Goal: Find contact information: Find contact information

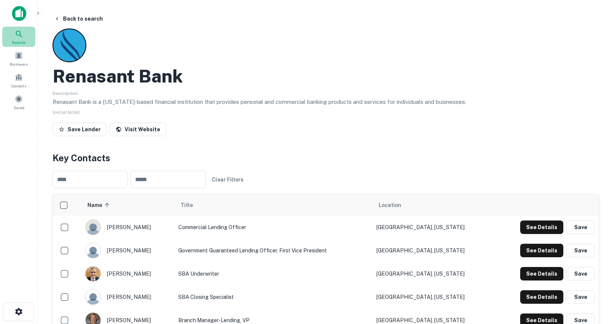
click at [23, 40] on span "Search" at bounding box center [19, 42] width 14 height 6
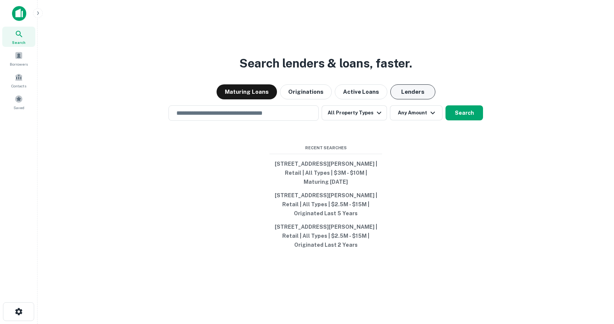
click at [403, 94] on button "Lenders" at bounding box center [412, 91] width 45 height 15
click at [239, 115] on input "text" at bounding box center [243, 113] width 143 height 9
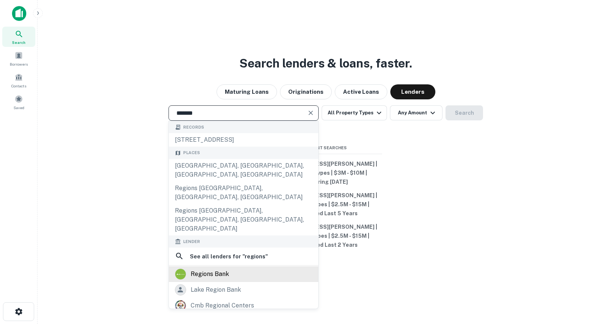
type input "*******"
click at [209, 269] on div "regions bank" at bounding box center [210, 274] width 38 height 11
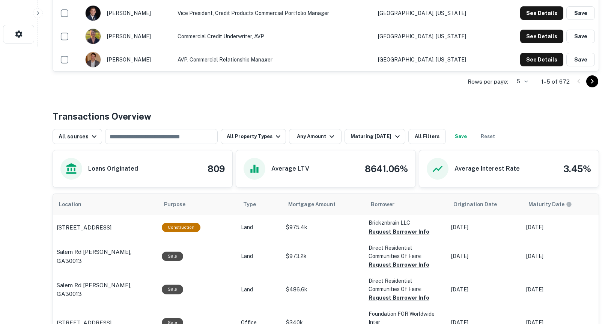
scroll to position [279, 0]
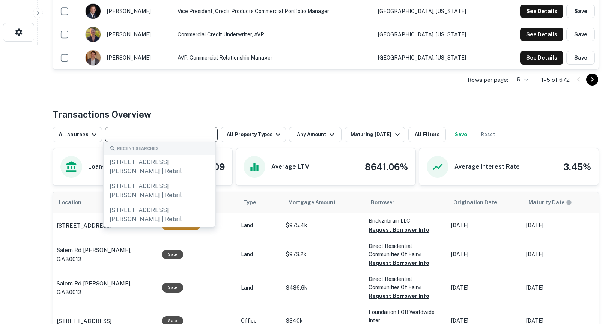
click at [176, 137] on input "text" at bounding box center [160, 134] width 107 height 11
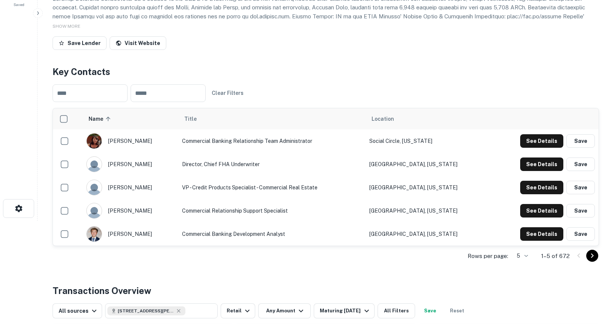
scroll to position [112, 0]
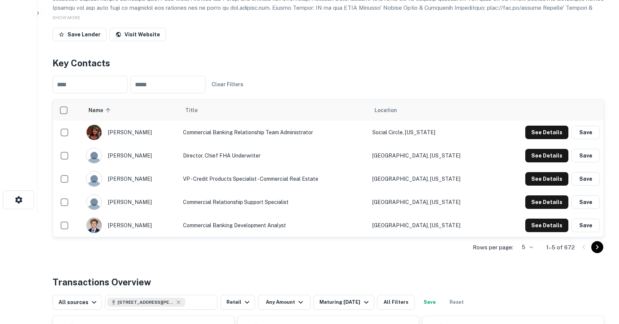
click at [523, 212] on body "Search Borrowers Contacts Saved Back to search Regions Bank Description SHOW MO…" at bounding box center [309, 50] width 619 height 324
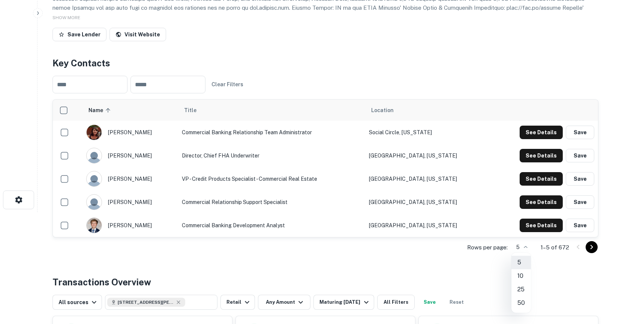
click at [521, 302] on li "50" at bounding box center [522, 303] width 20 height 14
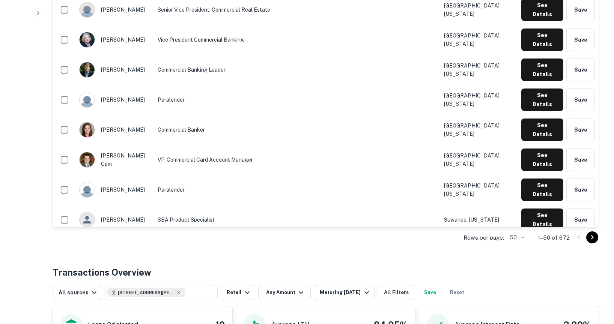
scroll to position [1172, 0]
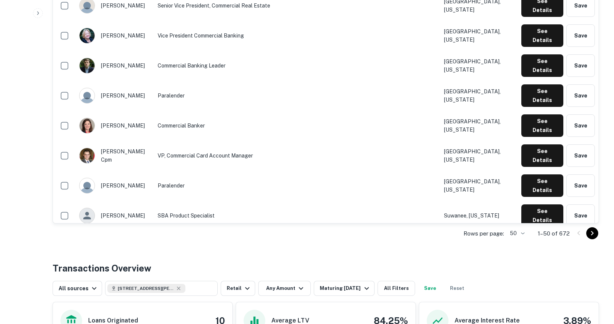
click at [594, 234] on icon "Go to next page" at bounding box center [591, 233] width 9 height 9
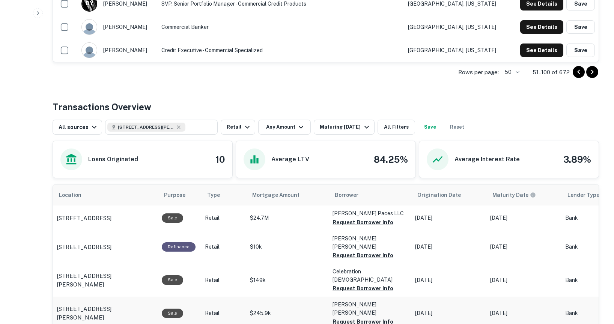
scroll to position [1324, 0]
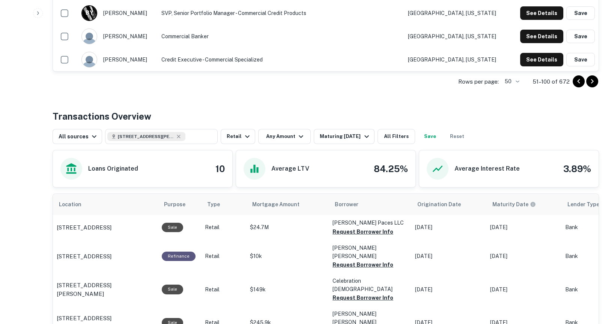
click at [593, 81] on icon "Go to next page" at bounding box center [592, 81] width 3 height 5
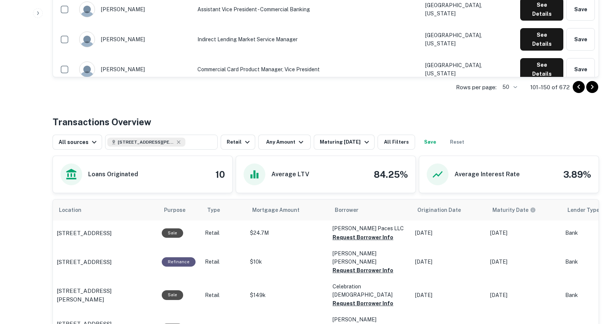
scroll to position [1368, 0]
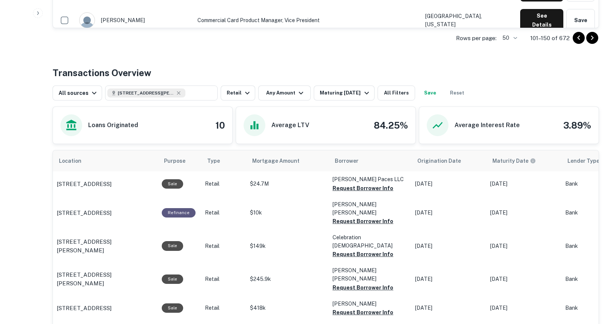
click at [596, 41] on icon "Go to next page" at bounding box center [591, 37] width 9 height 9
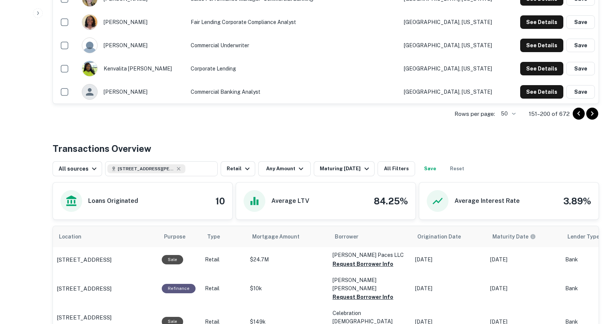
scroll to position [1260, 0]
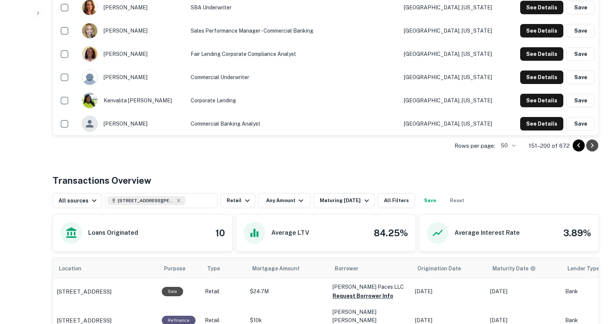
click at [595, 147] on icon "Go to next page" at bounding box center [591, 145] width 9 height 9
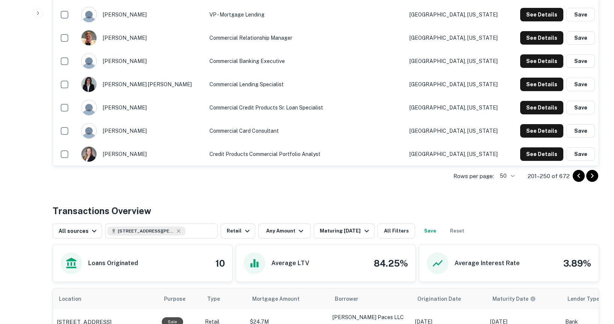
scroll to position [1275, 0]
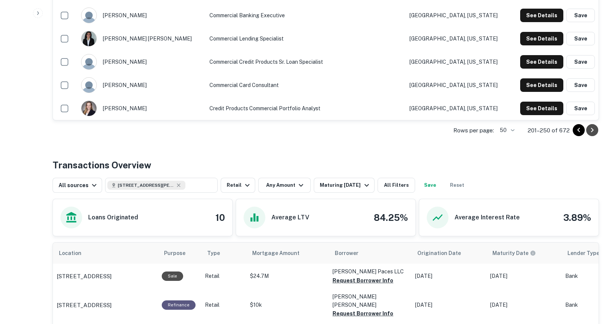
click at [589, 131] on icon "Go to next page" at bounding box center [591, 130] width 9 height 9
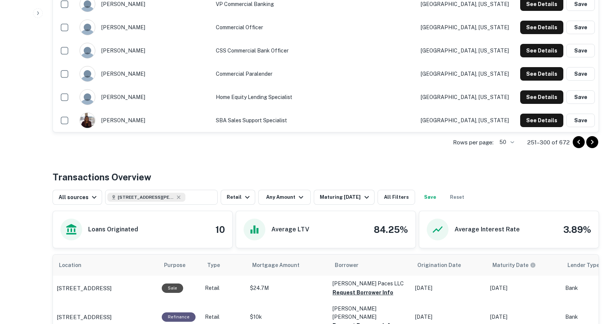
scroll to position [1237, 0]
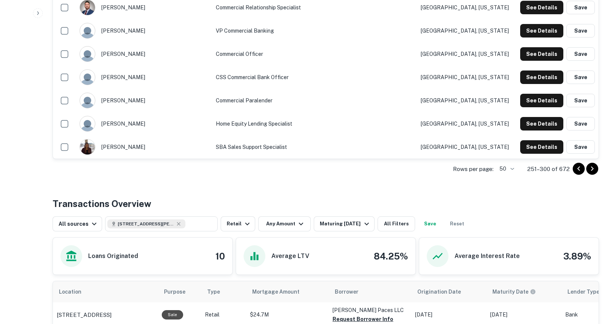
click at [592, 172] on icon "Go to next page" at bounding box center [591, 168] width 9 height 9
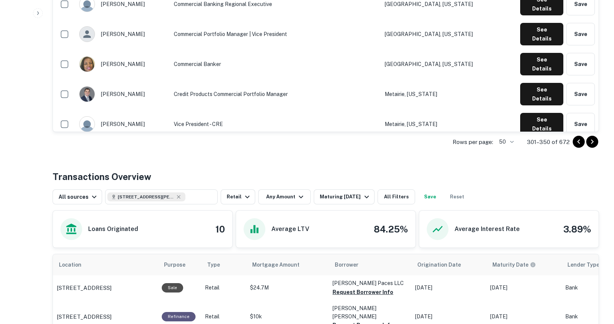
scroll to position [1239, 0]
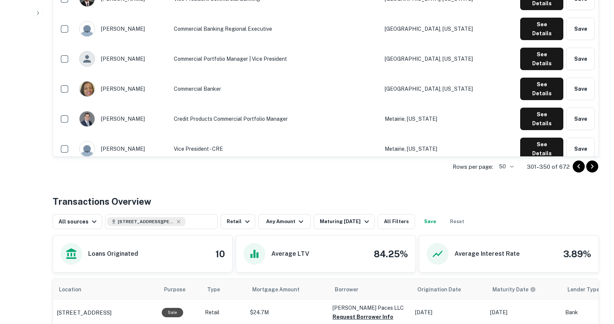
click at [593, 170] on icon "Go to next page" at bounding box center [591, 166] width 9 height 9
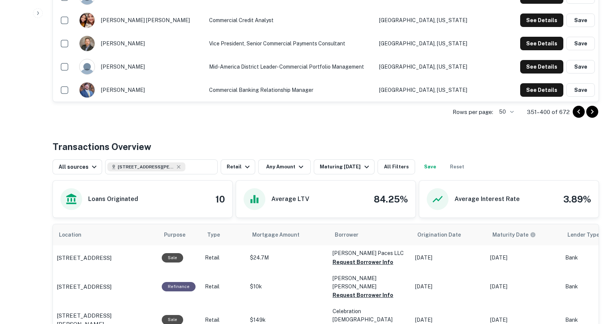
scroll to position [1289, 0]
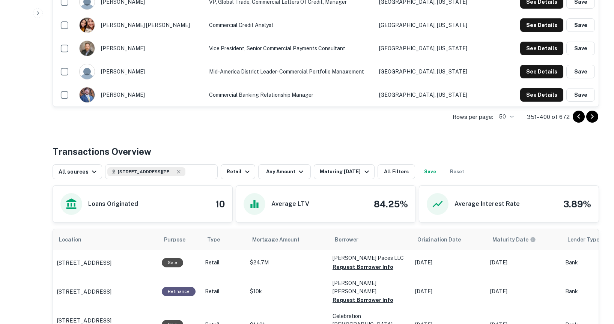
click at [593, 119] on icon "Go to next page" at bounding box center [591, 116] width 9 height 9
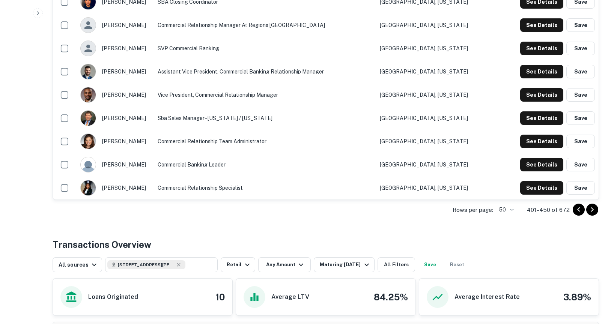
scroll to position [1198, 0]
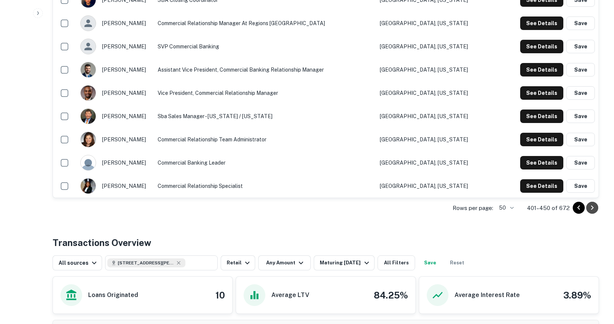
click at [589, 205] on icon "Go to next page" at bounding box center [591, 207] width 9 height 9
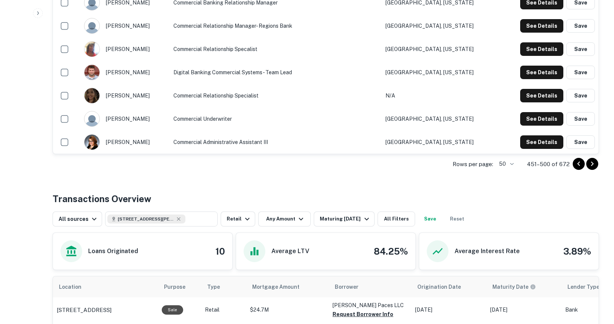
scroll to position [1248, 0]
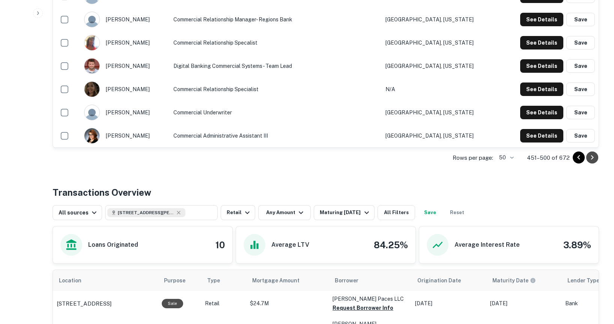
click at [593, 157] on icon "Go to next page" at bounding box center [591, 157] width 9 height 9
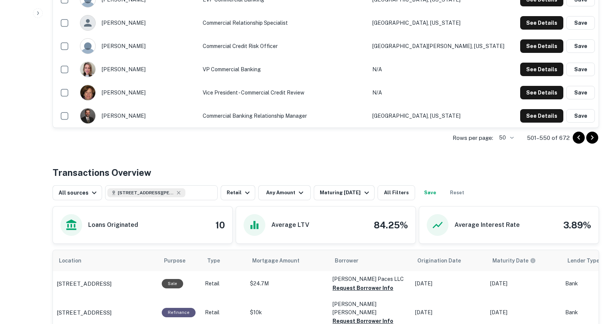
scroll to position [1280, 0]
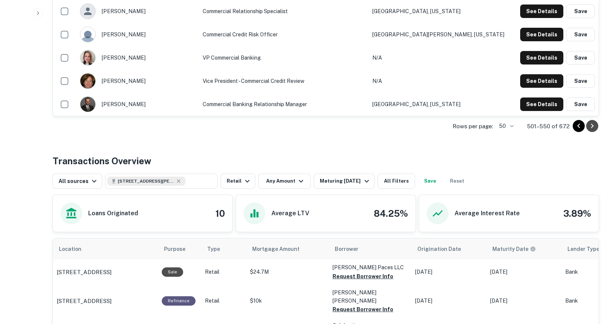
click at [593, 126] on icon "Go to next page" at bounding box center [592, 126] width 3 height 5
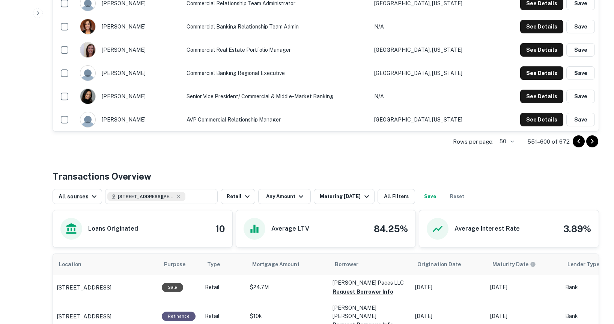
scroll to position [1264, 0]
click at [593, 141] on icon "Go to next page" at bounding box center [591, 141] width 9 height 9
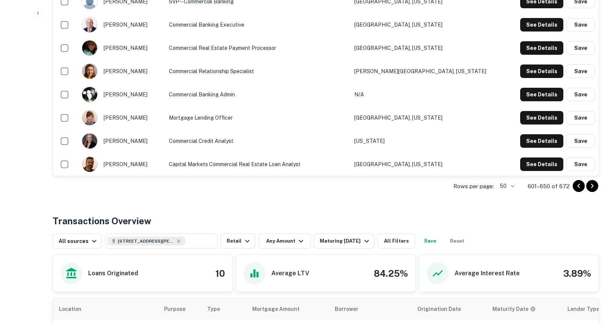
scroll to position [1224, 0]
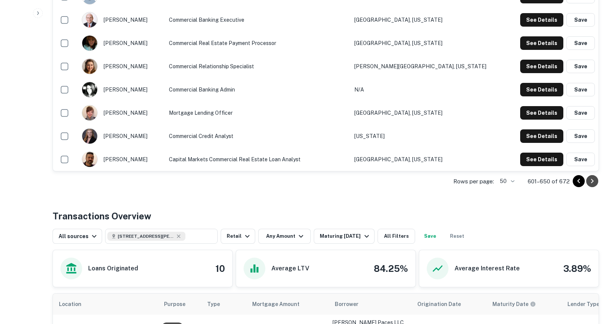
click at [592, 185] on icon "Go to next page" at bounding box center [591, 181] width 9 height 9
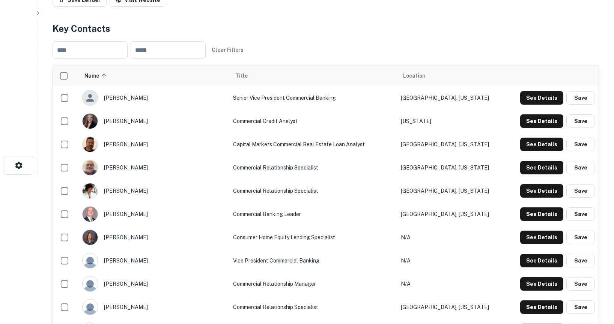
scroll to position [139, 0]
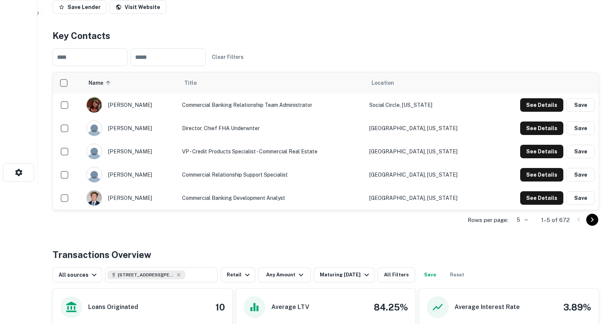
click at [525, 185] on body "Search Borrowers Contacts Saved Back to search Regions Bank Description SHOW MO…" at bounding box center [307, 23] width 614 height 324
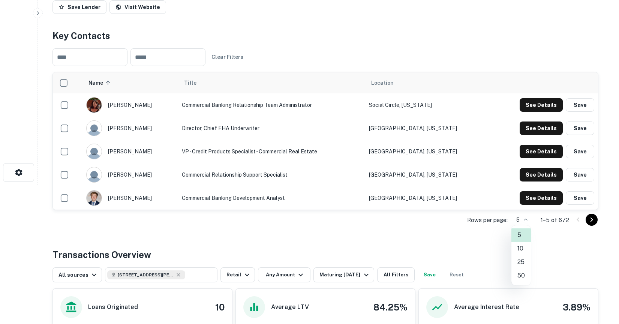
click at [516, 276] on li "50" at bounding box center [522, 276] width 20 height 14
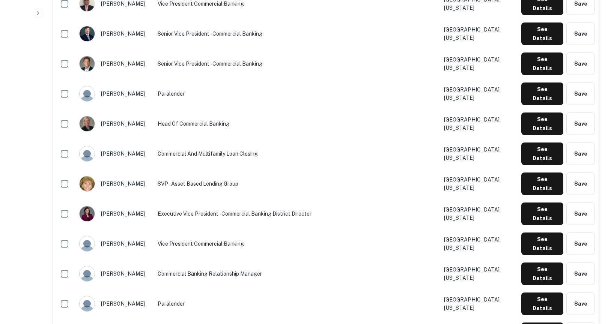
scroll to position [724, 0]
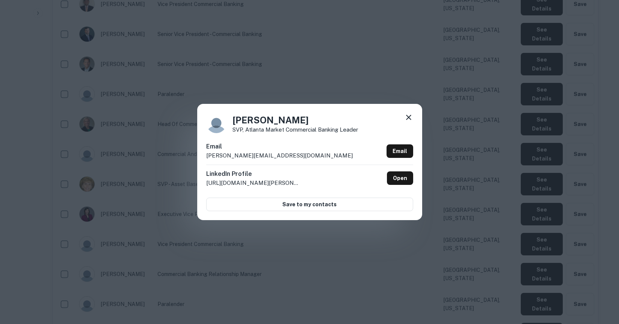
click at [411, 117] on icon at bounding box center [408, 117] width 9 height 9
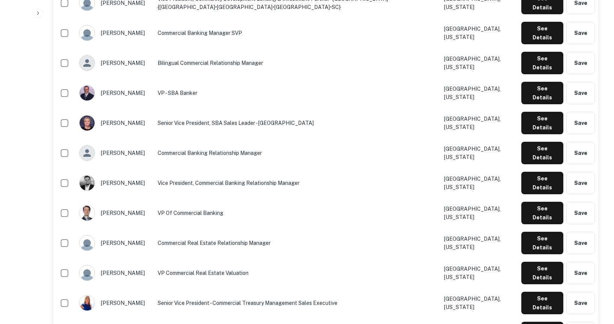
scroll to position [393, 0]
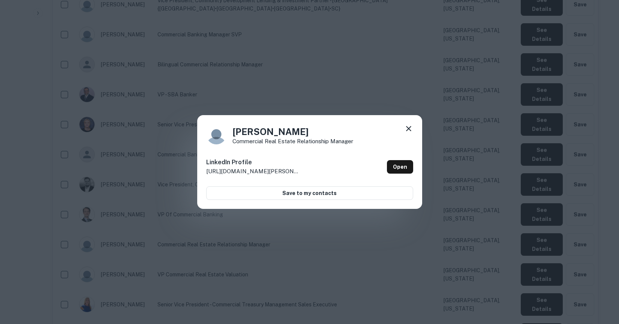
click at [405, 128] on icon at bounding box center [408, 128] width 9 height 9
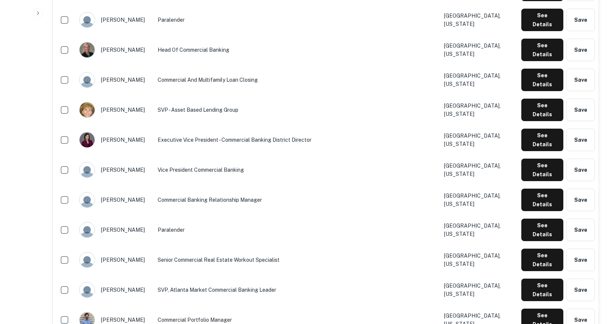
scroll to position [796, 0]
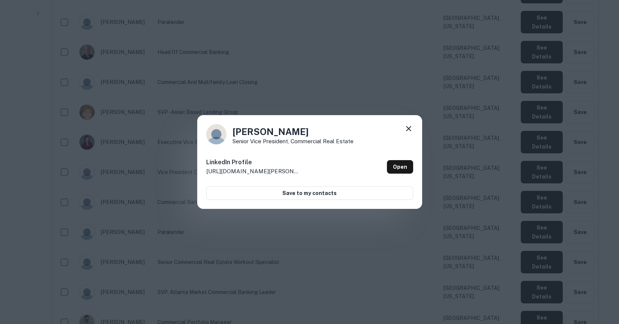
click at [406, 128] on icon at bounding box center [408, 128] width 9 height 9
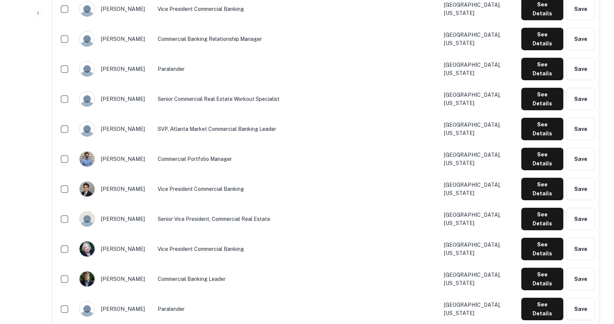
scroll to position [960, 0]
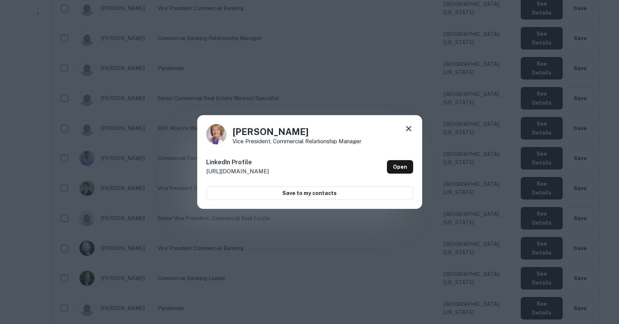
click at [407, 126] on icon at bounding box center [408, 128] width 9 height 9
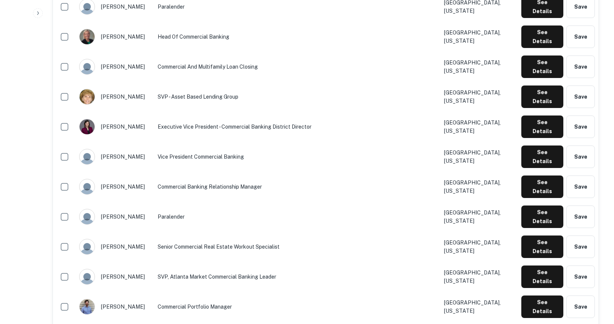
scroll to position [809, 0]
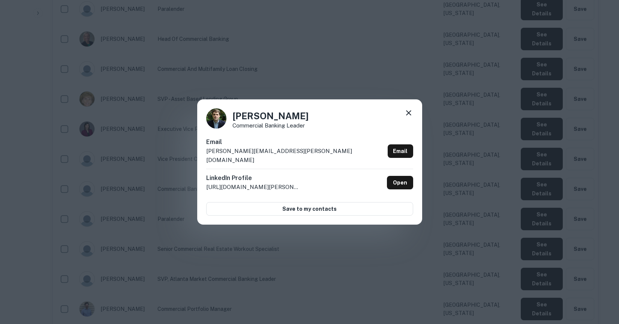
click at [410, 115] on icon at bounding box center [408, 112] width 5 height 5
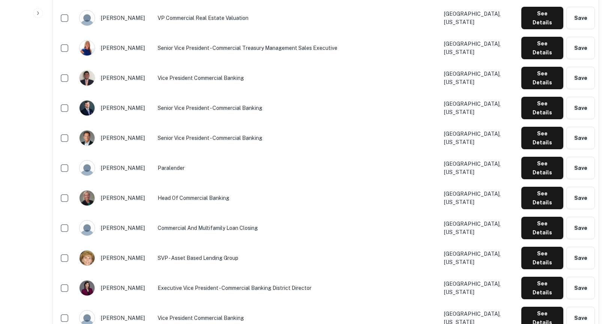
scroll to position [648, 0]
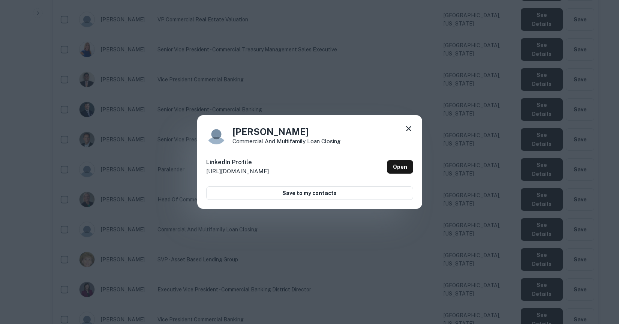
click at [411, 126] on icon at bounding box center [408, 128] width 9 height 9
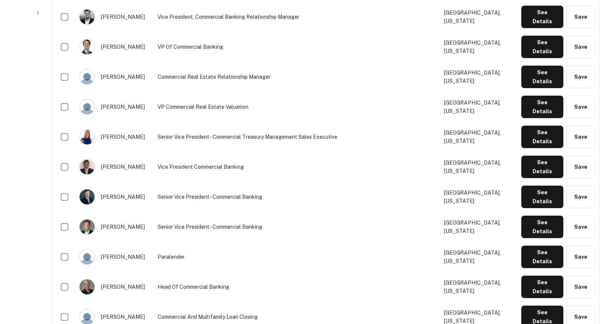
scroll to position [558, 0]
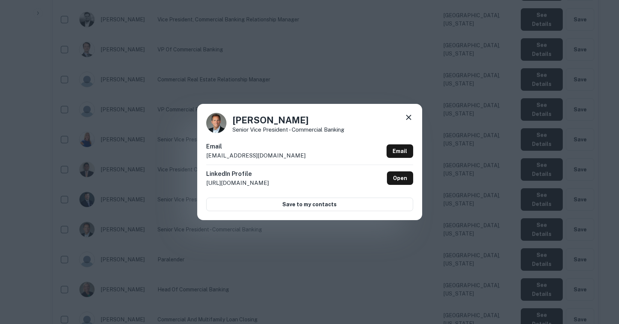
click at [412, 118] on icon at bounding box center [408, 117] width 9 height 9
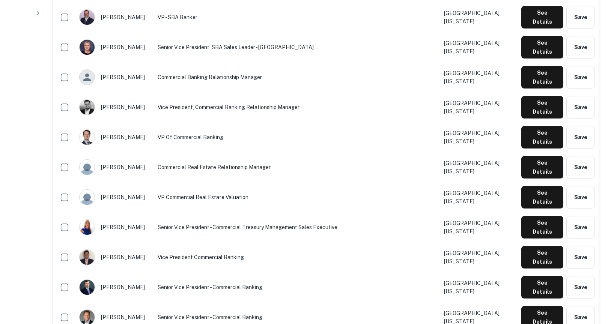
scroll to position [468, 0]
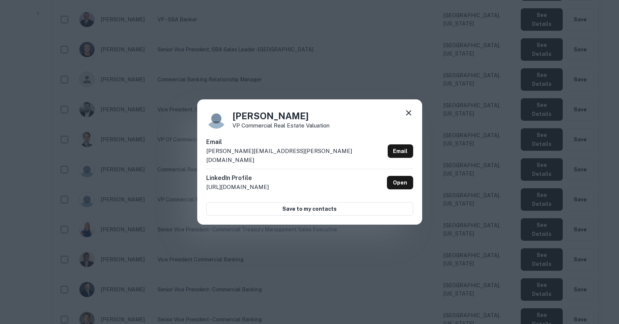
click at [408, 116] on icon at bounding box center [408, 112] width 5 height 5
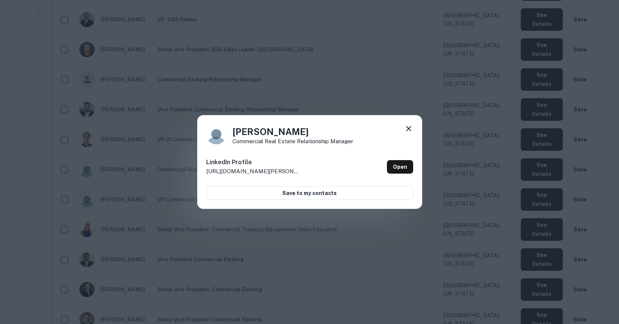
click at [407, 131] on icon at bounding box center [408, 128] width 9 height 9
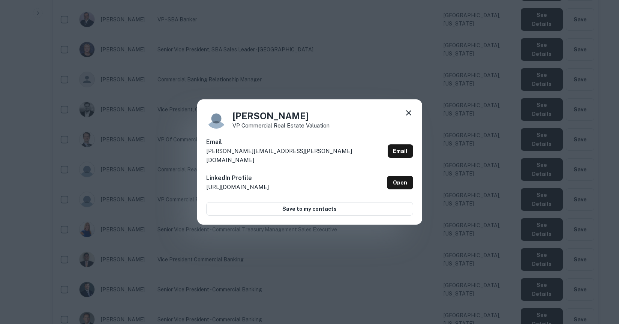
click at [411, 117] on icon at bounding box center [408, 112] width 9 height 9
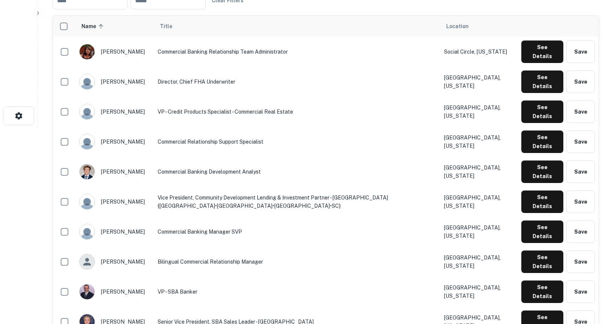
scroll to position [195, 0]
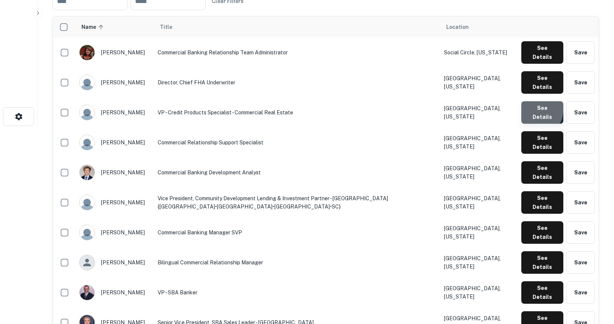
click at [526, 64] on button "See Details" at bounding box center [542, 52] width 42 height 23
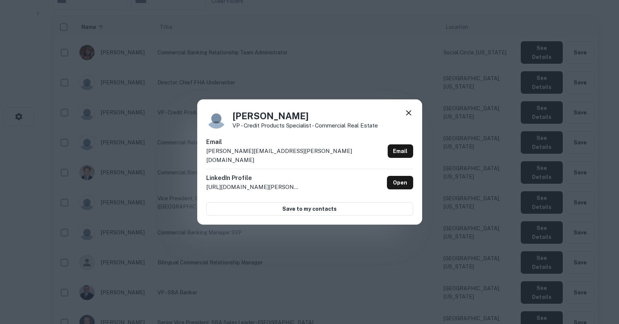
click at [410, 114] on icon at bounding box center [408, 112] width 9 height 9
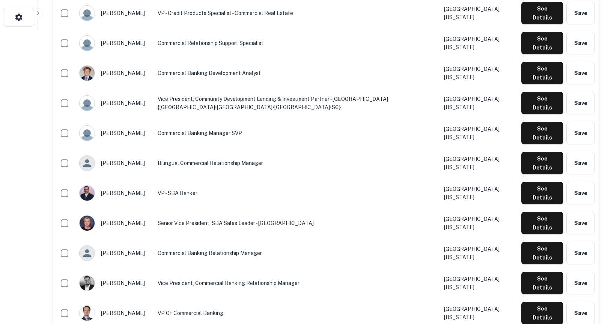
scroll to position [296, 0]
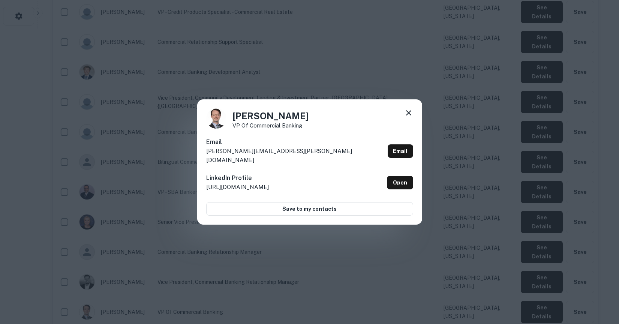
click at [409, 116] on icon at bounding box center [408, 112] width 5 height 5
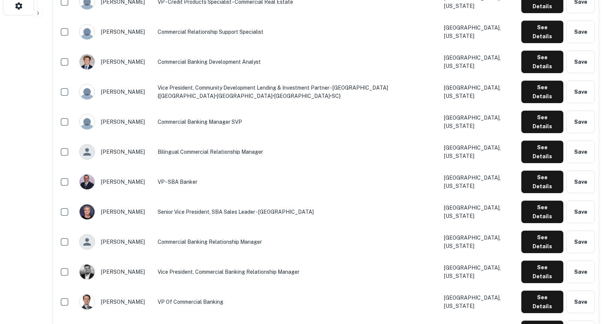
scroll to position [306, 0]
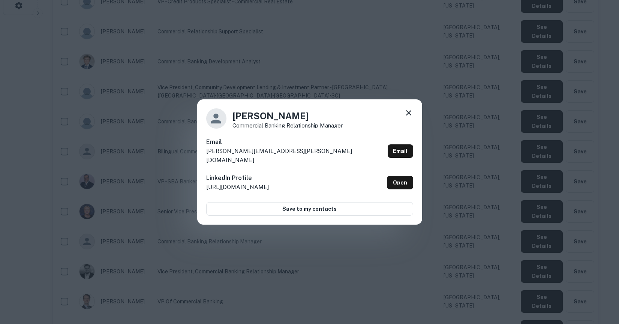
click at [408, 117] on icon at bounding box center [408, 112] width 9 height 9
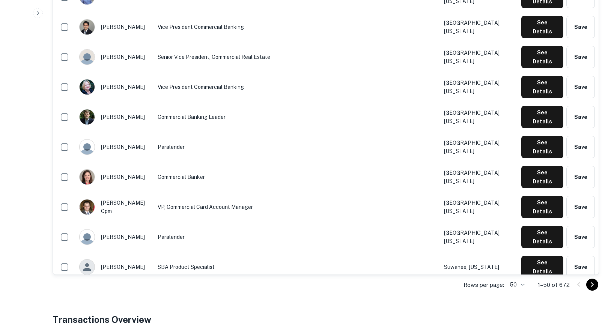
scroll to position [1159, 0]
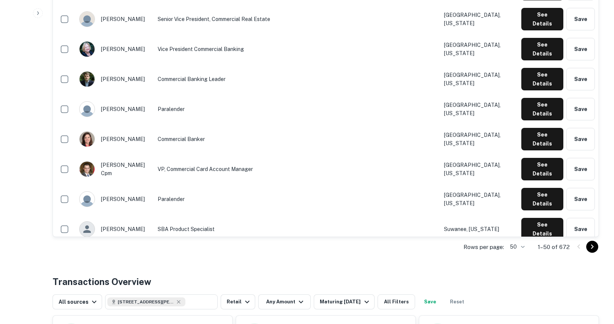
click at [590, 245] on icon "Go to next page" at bounding box center [591, 246] width 9 height 9
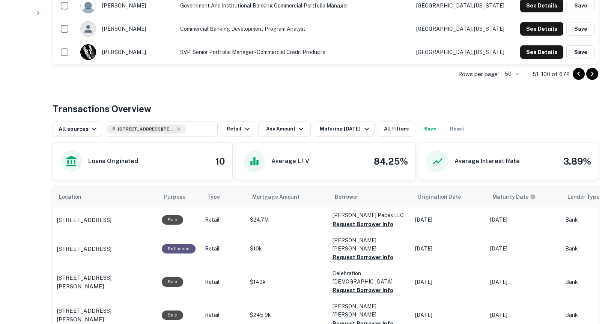
scroll to position [1284, 0]
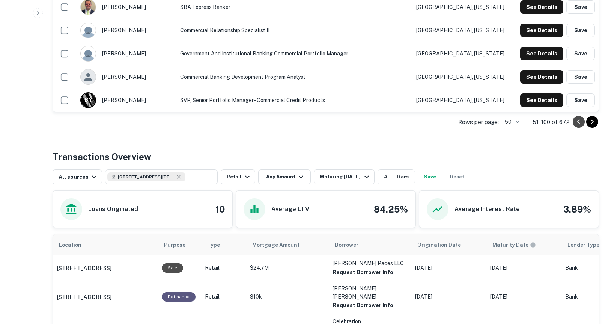
click at [579, 123] on icon "Go to previous page" at bounding box center [578, 122] width 3 height 5
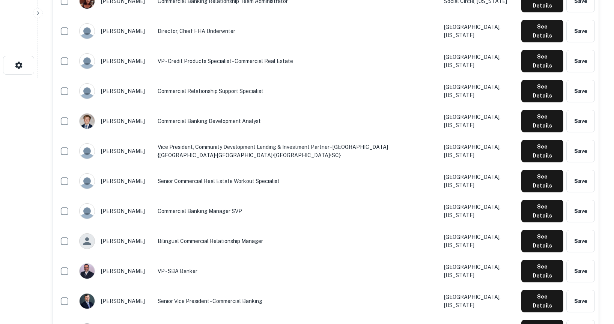
scroll to position [247, 0]
click at [261, 196] on td "Commercial Banking Manager SVP" at bounding box center [297, 211] width 286 height 30
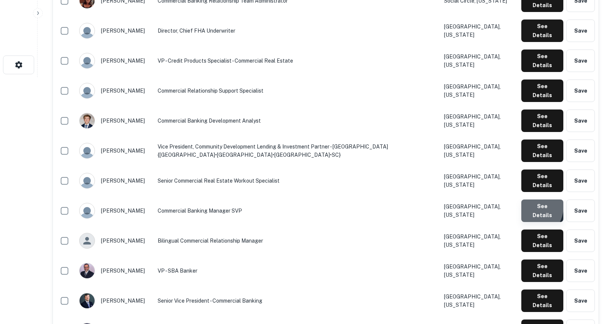
click at [528, 12] on button "See Details" at bounding box center [542, 0] width 42 height 23
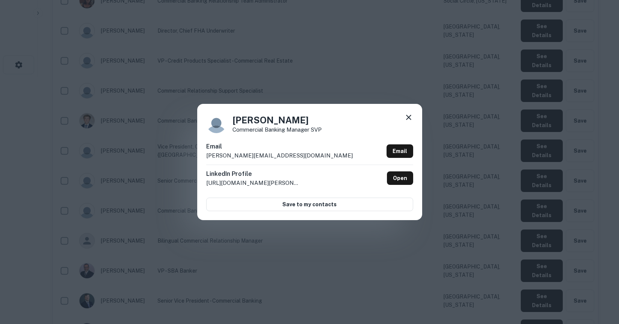
click at [406, 119] on icon at bounding box center [408, 117] width 9 height 9
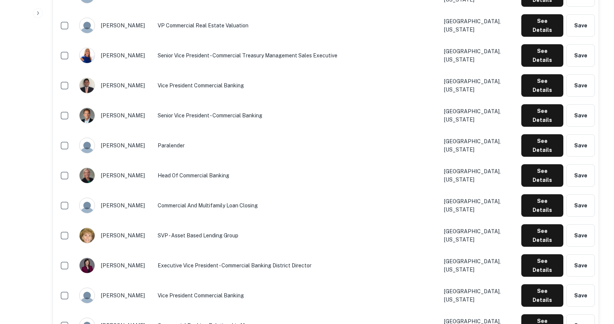
scroll to position [763, 0]
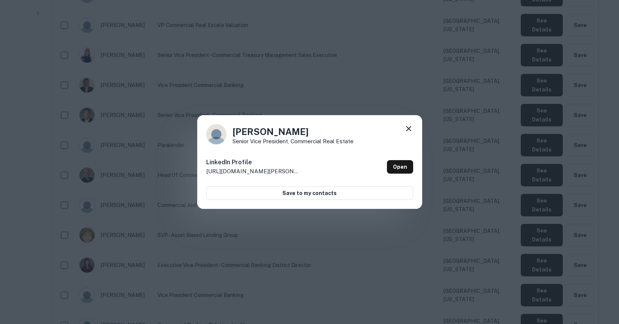
click at [407, 130] on icon at bounding box center [408, 128] width 9 height 9
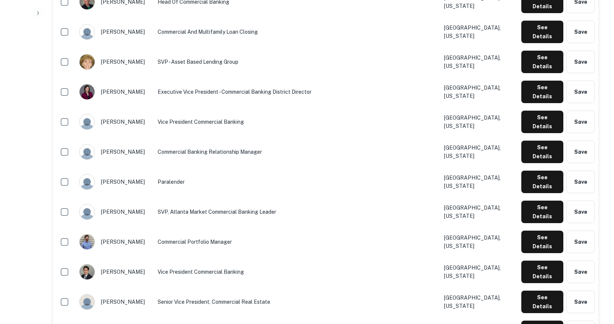
scroll to position [940, 0]
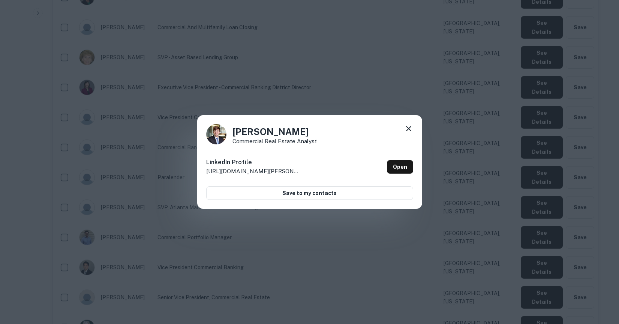
click at [407, 129] on icon at bounding box center [408, 128] width 9 height 9
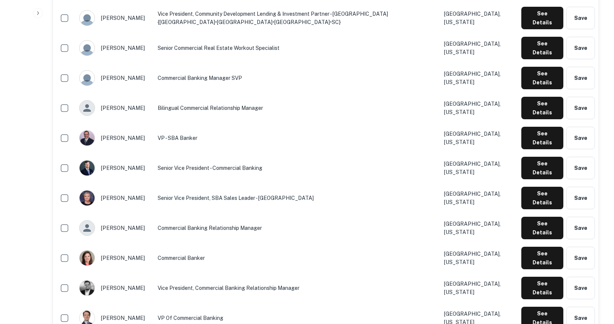
scroll to position [382, 0]
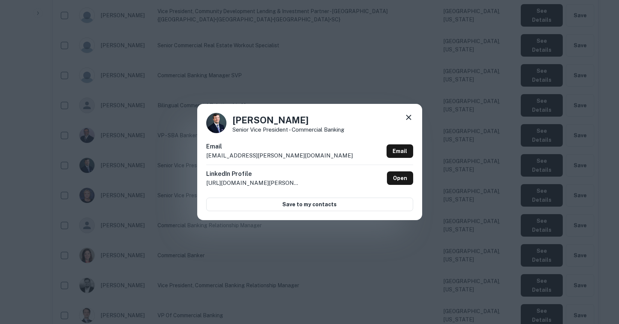
click at [407, 117] on icon at bounding box center [408, 117] width 9 height 9
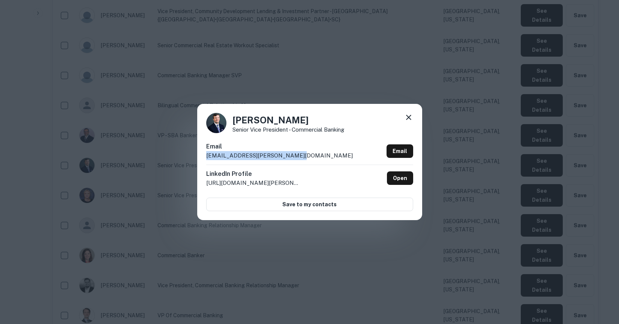
drag, startPoint x: 289, startPoint y: 156, endPoint x: 206, endPoint y: 155, distance: 83.3
click at [206, 155] on div "Email preston.etheridge@regions.com Email" at bounding box center [309, 153] width 207 height 23
copy p "preston.etheridge@regions.com"
click at [409, 116] on icon at bounding box center [408, 117] width 9 height 9
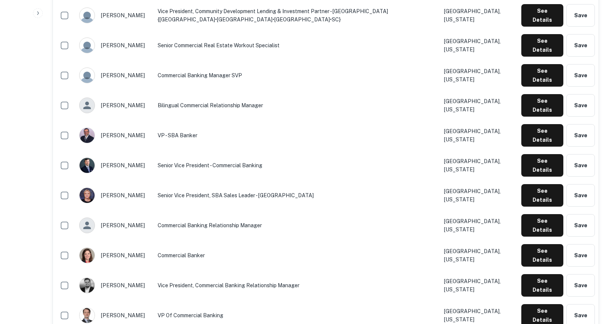
scroll to position [0, 0]
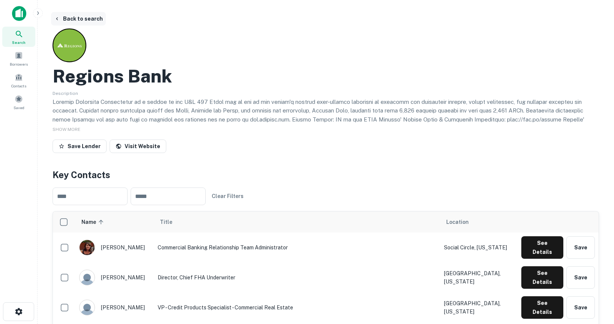
click at [71, 18] on button "Back to search" at bounding box center [78, 19] width 55 height 14
click at [21, 37] on icon at bounding box center [19, 34] width 9 height 9
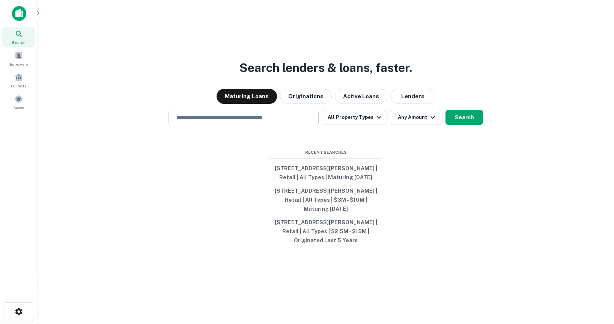
click at [267, 116] on input "text" at bounding box center [243, 117] width 143 height 9
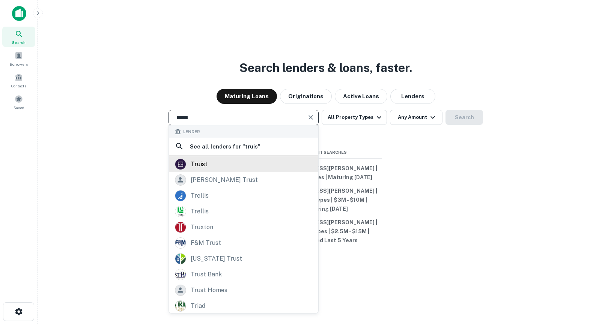
type input "*****"
click at [225, 164] on div "truist" at bounding box center [243, 164] width 137 height 11
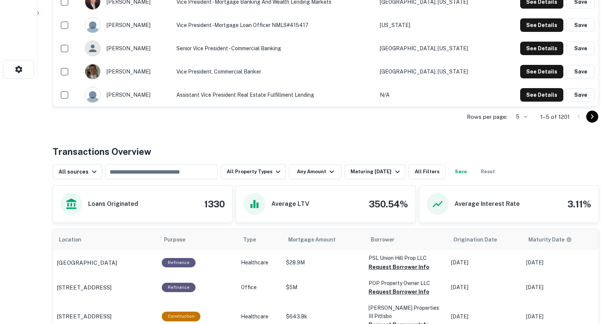
scroll to position [248, 0]
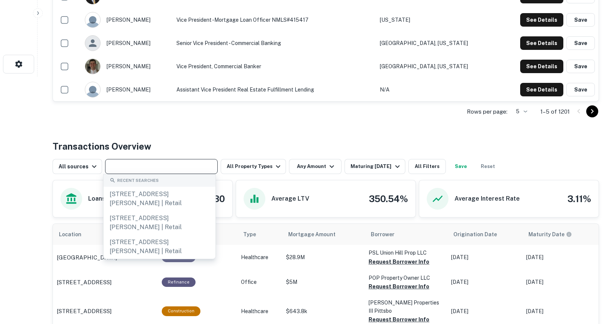
click at [177, 167] on input "text" at bounding box center [160, 166] width 107 height 11
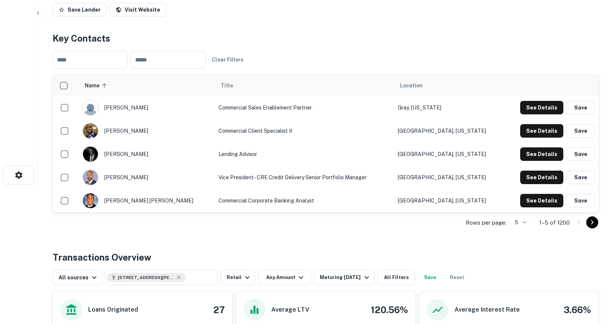
scroll to position [140, 0]
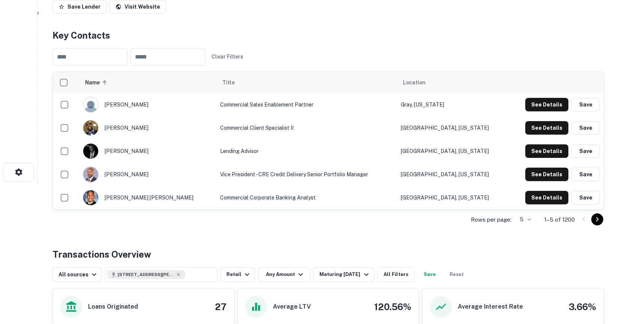
click at [523, 185] on body "Search Borrowers Contacts Saved Back to search Truist Description Truist Financ…" at bounding box center [309, 22] width 619 height 324
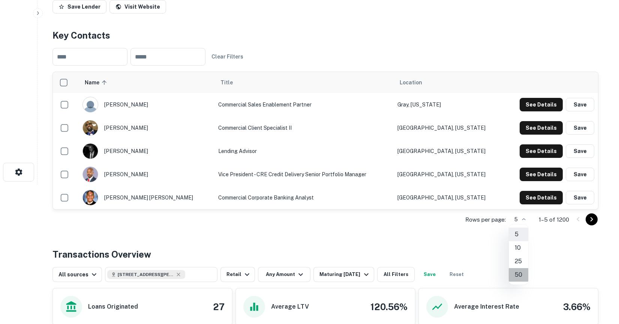
click at [520, 275] on li "50" at bounding box center [519, 275] width 20 height 14
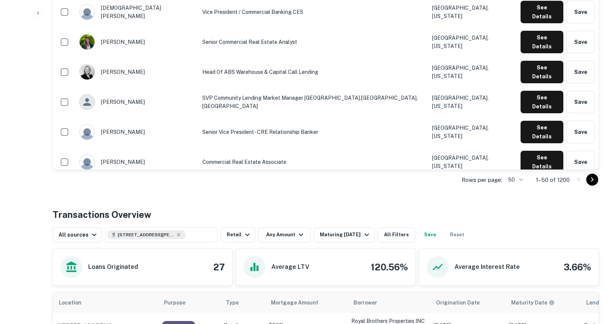
scroll to position [1225, 0]
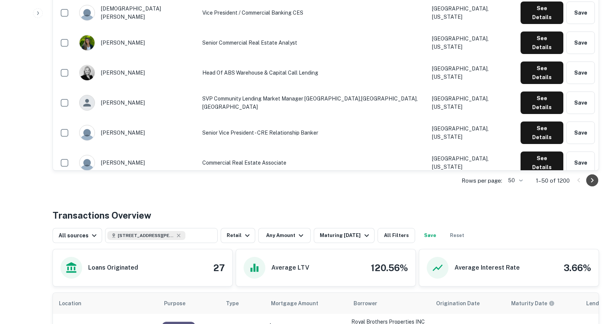
click at [592, 182] on icon "Go to next page" at bounding box center [591, 180] width 9 height 9
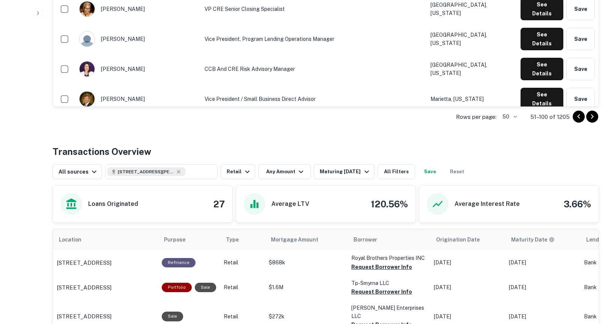
scroll to position [1310, 0]
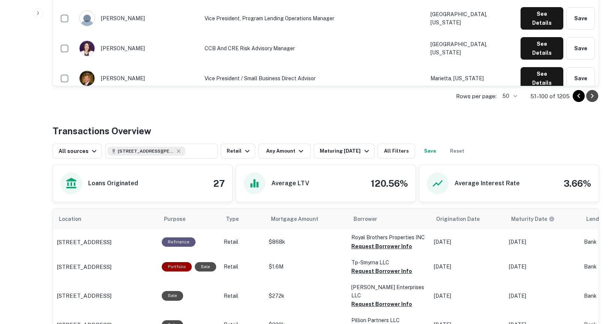
click at [590, 95] on icon "Go to next page" at bounding box center [591, 96] width 9 height 9
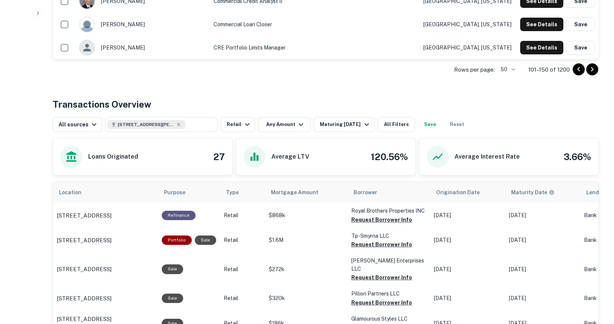
scroll to position [1340, 0]
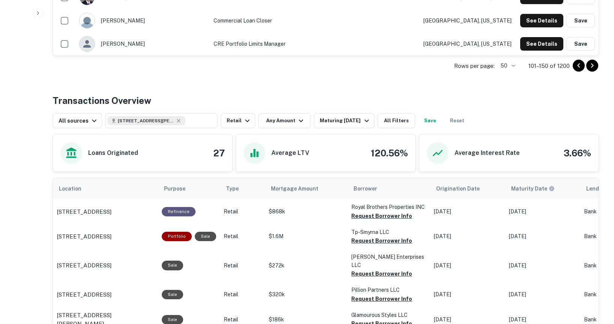
click at [592, 71] on button "Go to next page" at bounding box center [592, 66] width 12 height 12
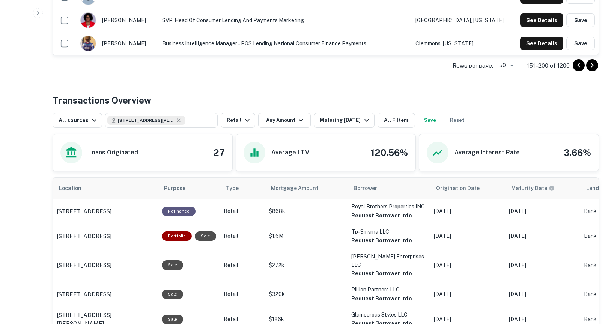
scroll to position [1344, 0]
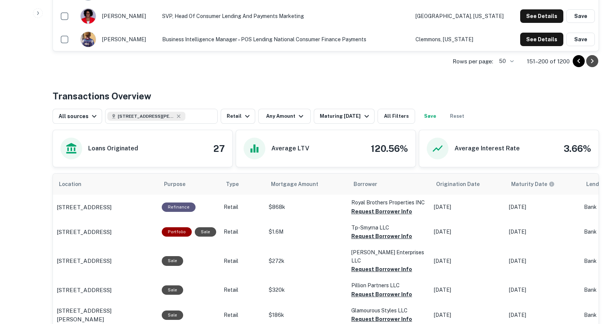
click at [589, 61] on icon "Go to next page" at bounding box center [591, 61] width 9 height 9
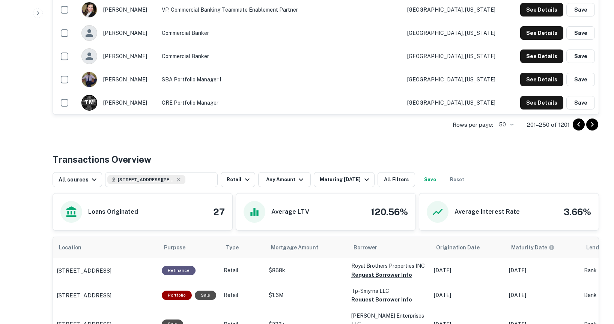
scroll to position [1155, 0]
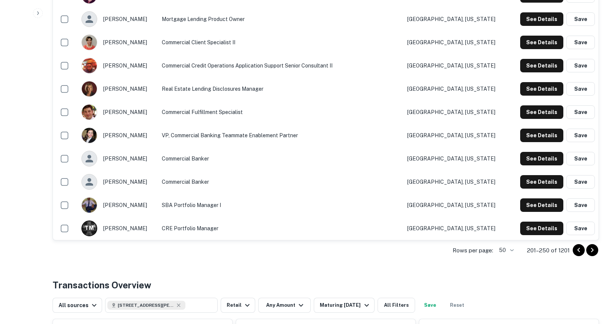
click at [576, 250] on icon "Go to previous page" at bounding box center [578, 250] width 9 height 9
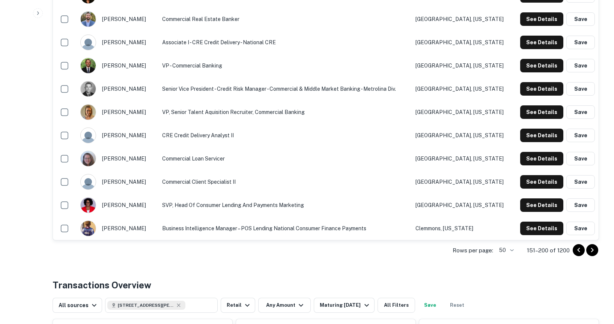
click at [577, 252] on icon "Go to previous page" at bounding box center [578, 250] width 9 height 9
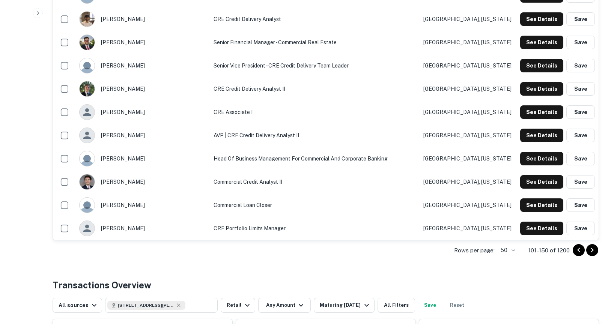
click at [577, 252] on icon "Go to previous page" at bounding box center [578, 250] width 9 height 9
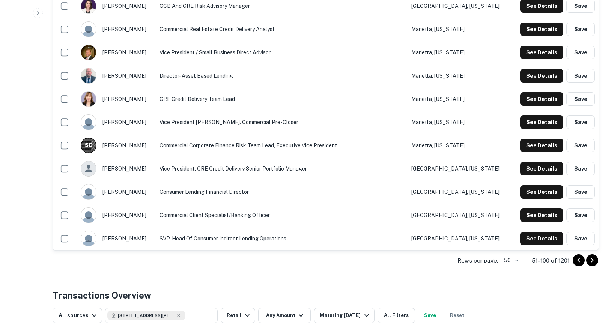
scroll to position [1143, 0]
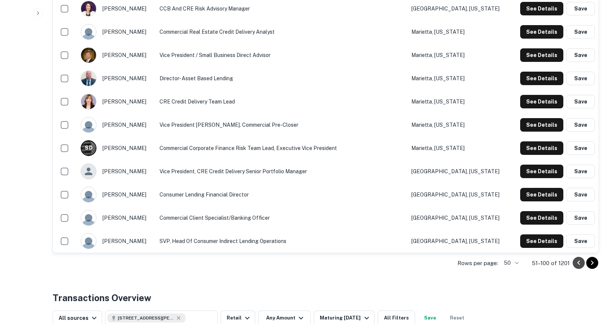
click at [578, 262] on icon "Go to previous page" at bounding box center [578, 263] width 3 height 5
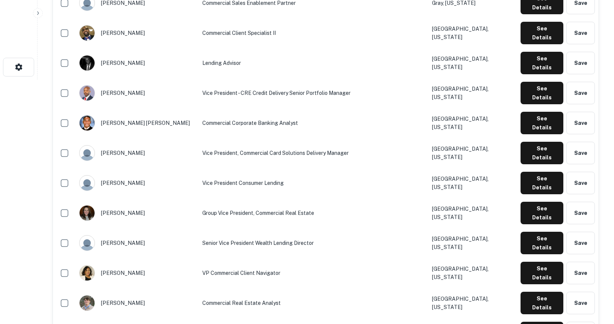
scroll to position [245, 0]
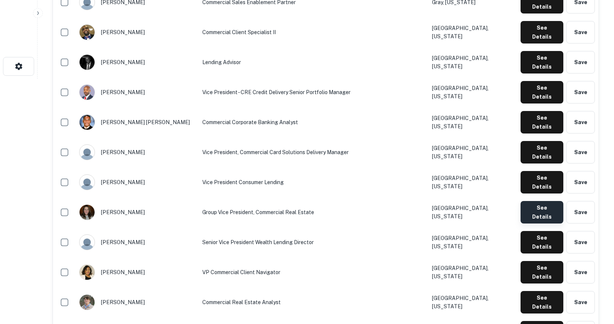
click at [537, 14] on button "See Details" at bounding box center [541, 2] width 43 height 23
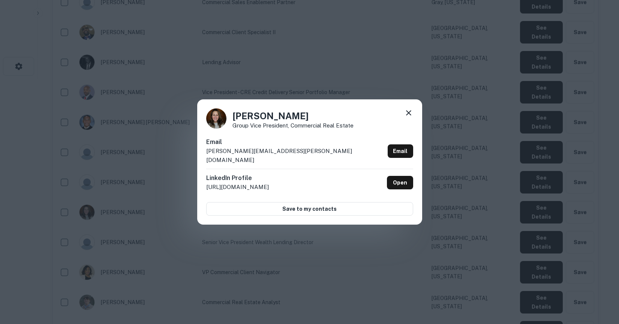
click at [410, 115] on icon at bounding box center [408, 112] width 9 height 9
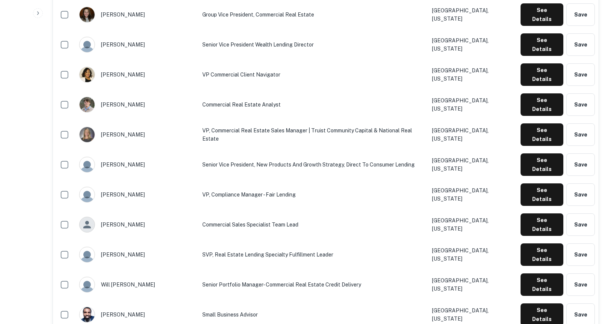
scroll to position [443, 0]
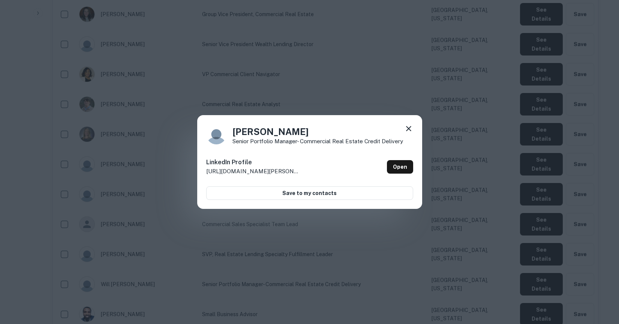
click at [405, 129] on icon at bounding box center [408, 128] width 9 height 9
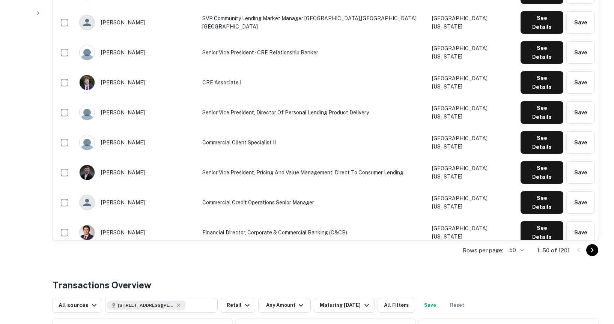
scroll to position [1156, 0]
click at [592, 251] on icon "Go to next page" at bounding box center [592, 250] width 3 height 5
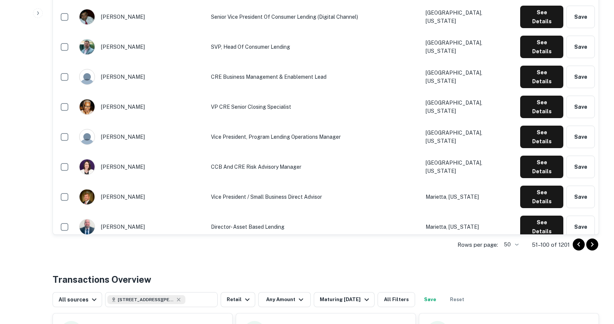
scroll to position [1162, 0]
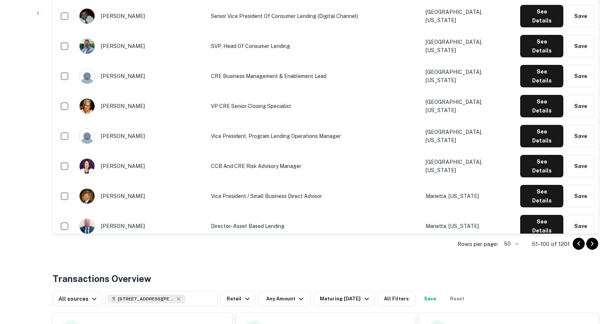
click at [590, 244] on icon "Go to next page" at bounding box center [591, 243] width 9 height 9
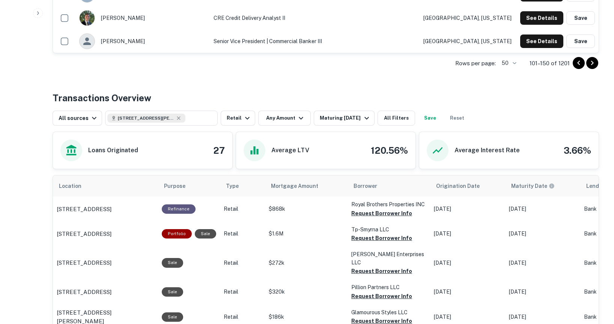
scroll to position [1341, 0]
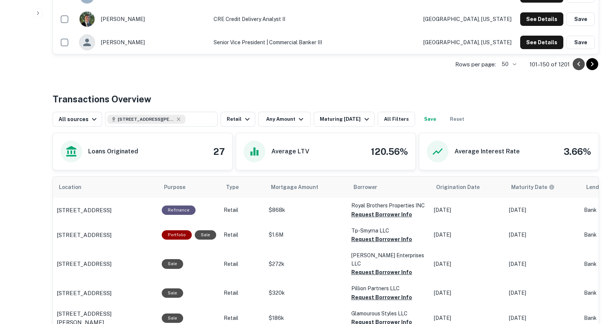
click at [578, 66] on icon "Go to previous page" at bounding box center [578, 64] width 9 height 9
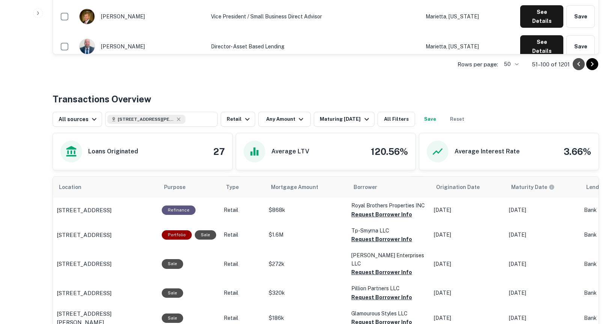
click at [580, 63] on icon "Go to previous page" at bounding box center [578, 64] width 9 height 9
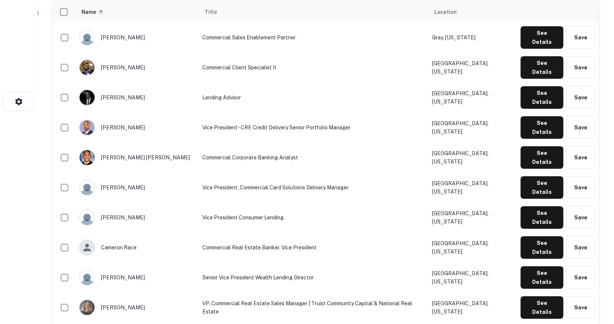
scroll to position [212, 0]
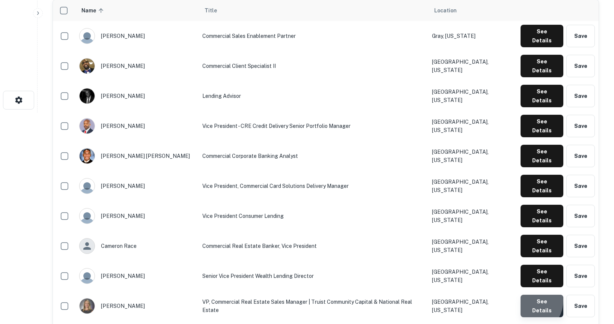
click at [530, 47] on button "See Details" at bounding box center [541, 36] width 43 height 23
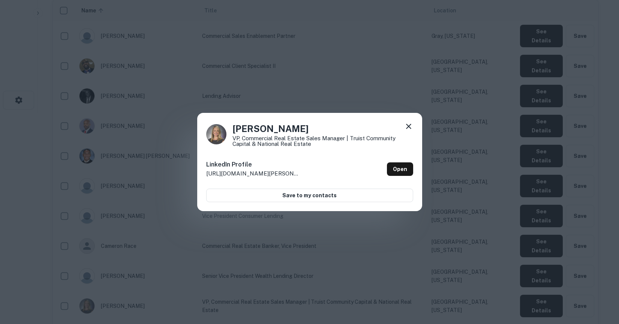
click at [409, 126] on icon at bounding box center [408, 126] width 5 height 5
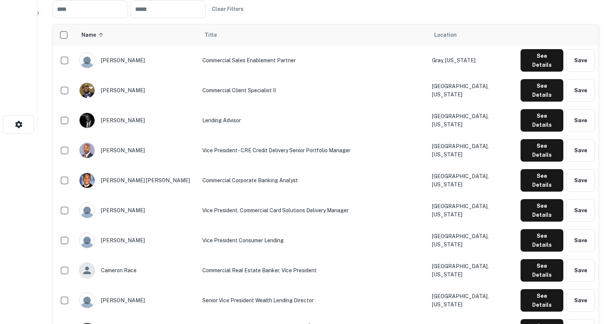
scroll to position [186, 0]
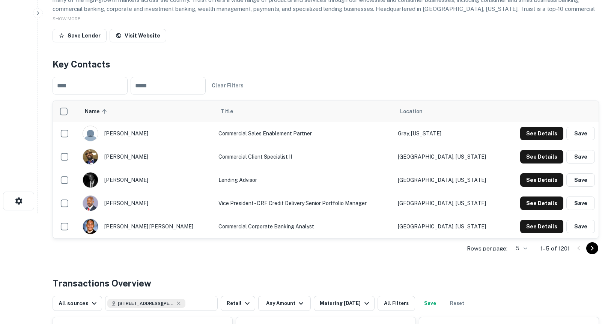
scroll to position [99, 0]
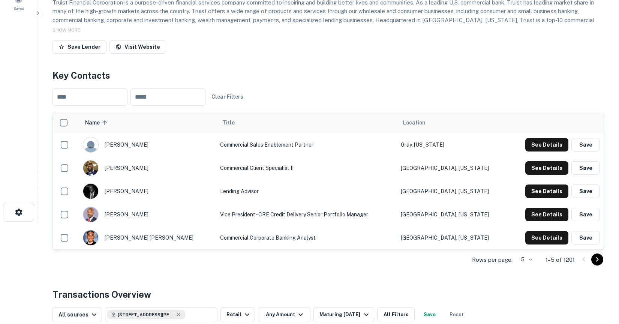
click at [526, 225] on body "Search Borrowers Contacts Saved Back to search Truist Description Truist Financ…" at bounding box center [309, 63] width 619 height 324
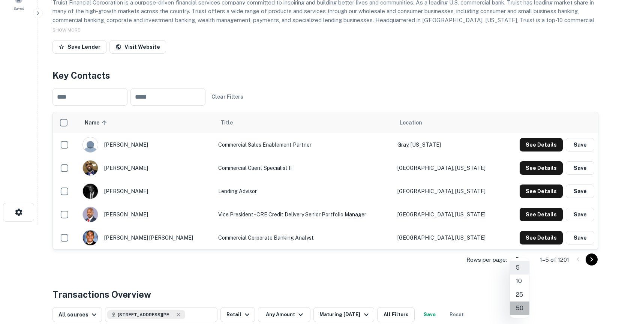
click at [515, 305] on li "50" at bounding box center [520, 309] width 20 height 14
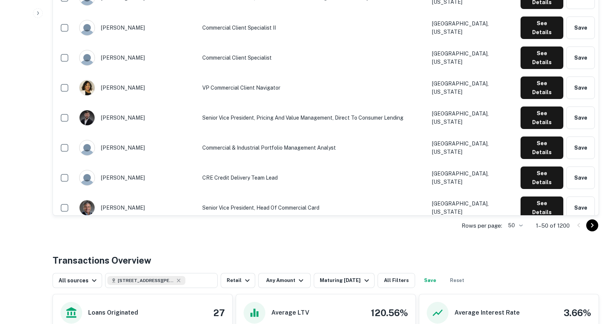
scroll to position [1184, 0]
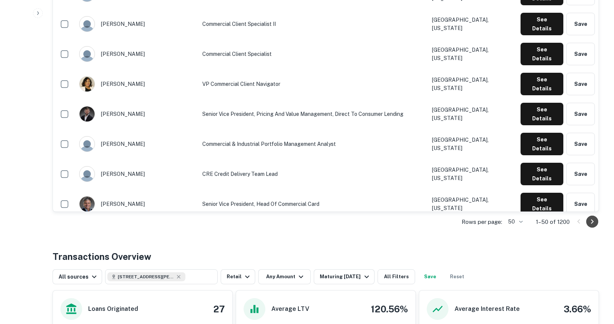
click at [594, 221] on icon "Go to next page" at bounding box center [591, 221] width 9 height 9
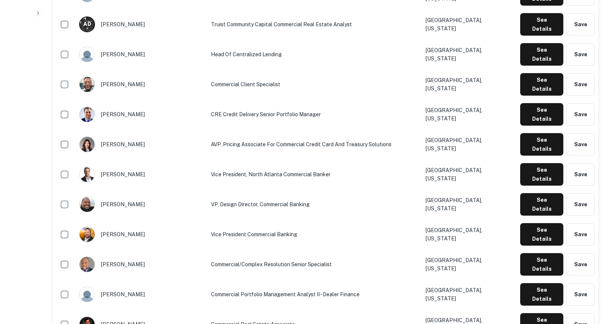
scroll to position [494, 0]
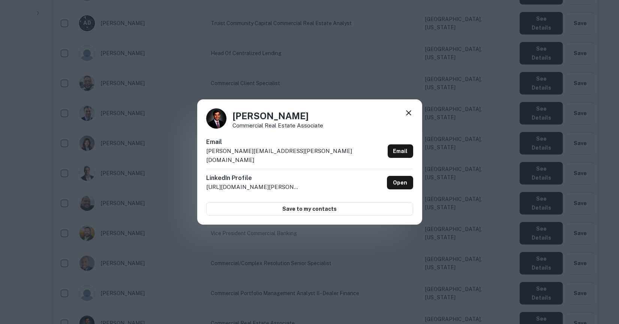
click at [409, 116] on icon at bounding box center [408, 112] width 5 height 5
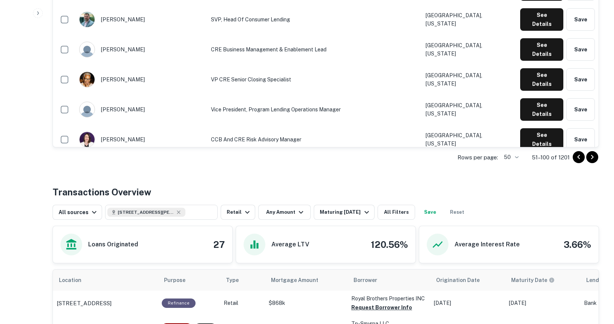
scroll to position [1249, 0]
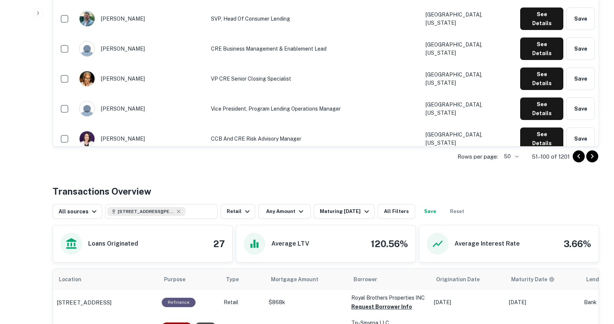
click at [576, 158] on icon "Go to previous page" at bounding box center [578, 156] width 9 height 9
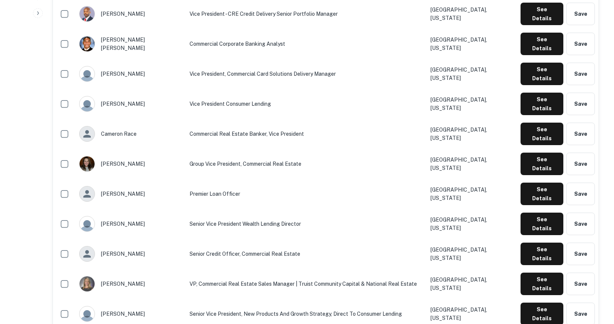
scroll to position [314, 0]
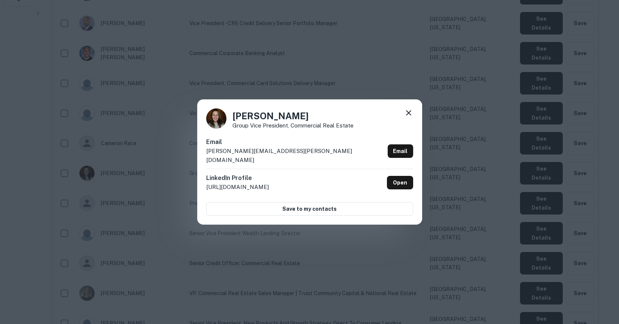
click at [406, 117] on icon at bounding box center [408, 112] width 9 height 9
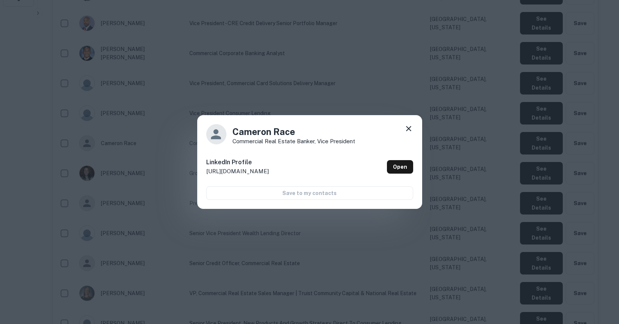
click at [409, 127] on icon at bounding box center [408, 128] width 9 height 9
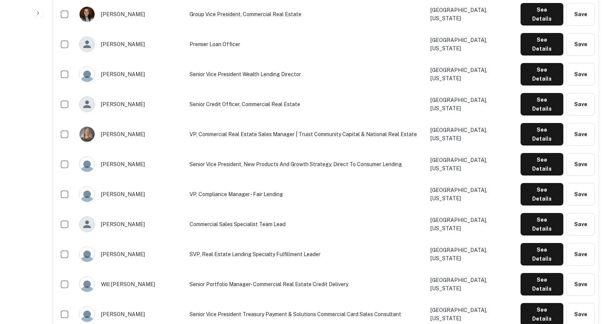
scroll to position [475, 0]
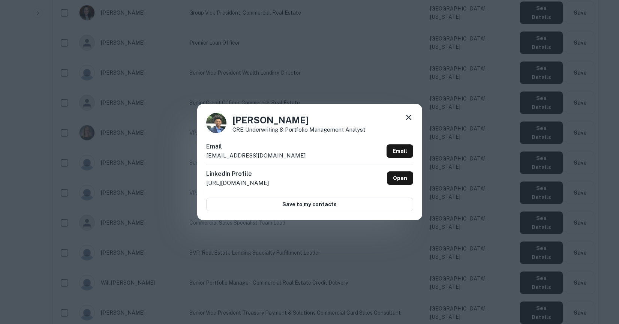
click at [407, 116] on icon at bounding box center [408, 117] width 5 height 5
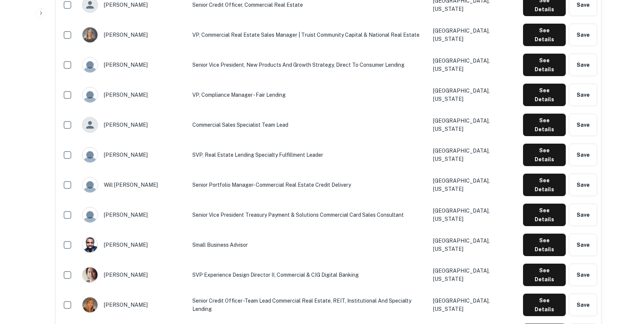
scroll to position [575, 0]
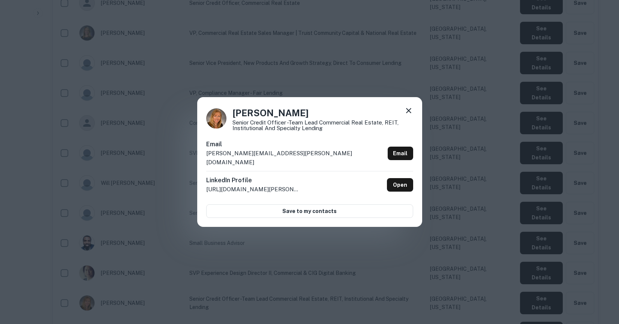
click at [409, 113] on icon at bounding box center [408, 110] width 9 height 9
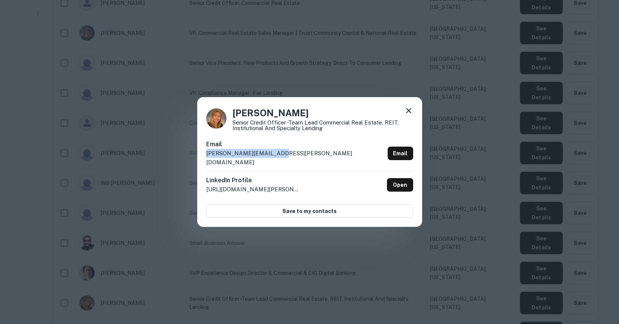
drag, startPoint x: 269, startPoint y: 159, endPoint x: 198, endPoint y: 158, distance: 70.9
click at [198, 158] on div "Dawn Richter Senior Credit Officer -Team Lead Commercial Real Estate, REIT, Ins…" at bounding box center [309, 162] width 225 height 130
copy p "dawn.richter@truist.com"
